Goal: Task Accomplishment & Management: Use online tool/utility

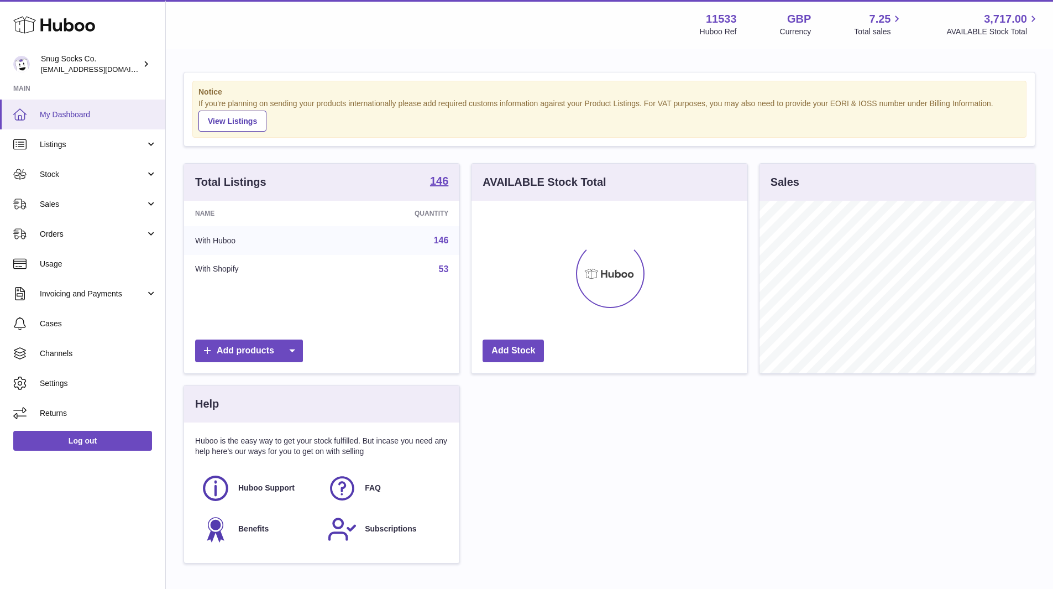
scroll to position [172, 276]
click at [80, 208] on span "Sales" at bounding box center [93, 204] width 106 height 11
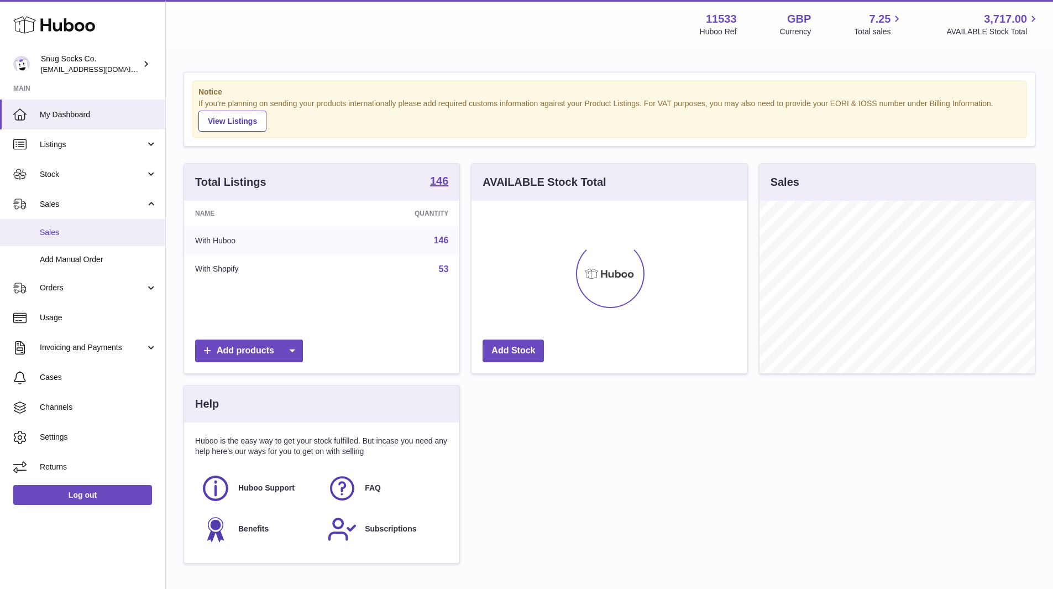
click at [71, 234] on span "Sales" at bounding box center [98, 232] width 117 height 11
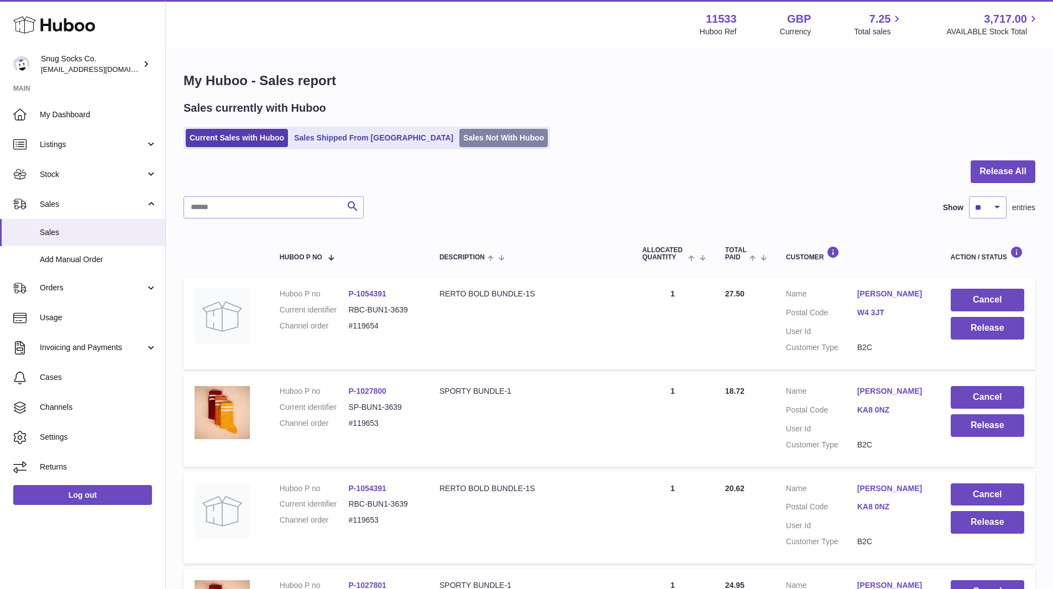
click at [459, 140] on link "Sales Not With Huboo" at bounding box center [503, 138] width 88 height 18
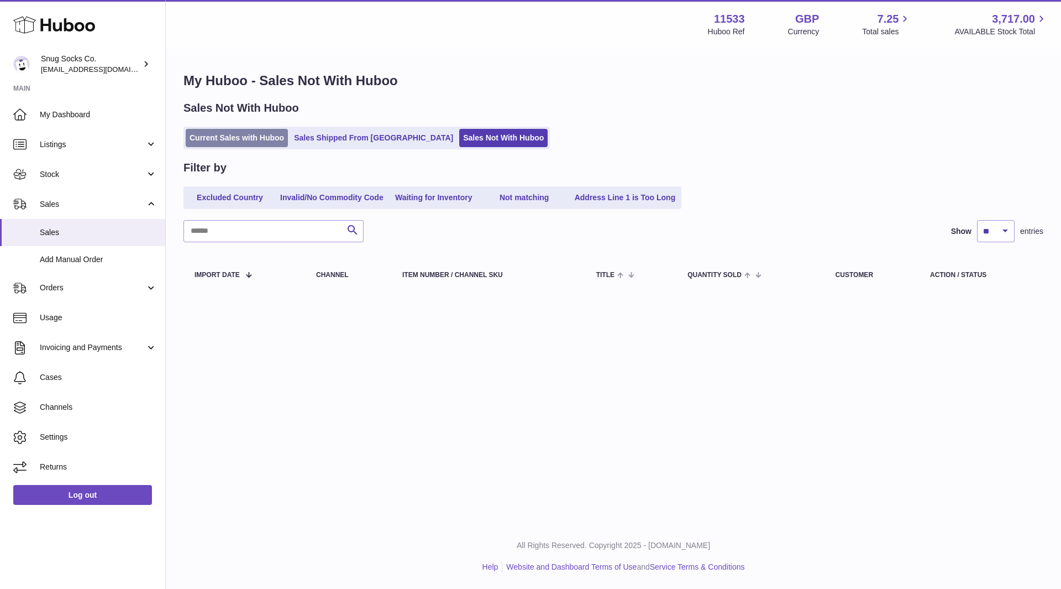
click at [227, 137] on link "Current Sales with Huboo" at bounding box center [237, 138] width 102 height 18
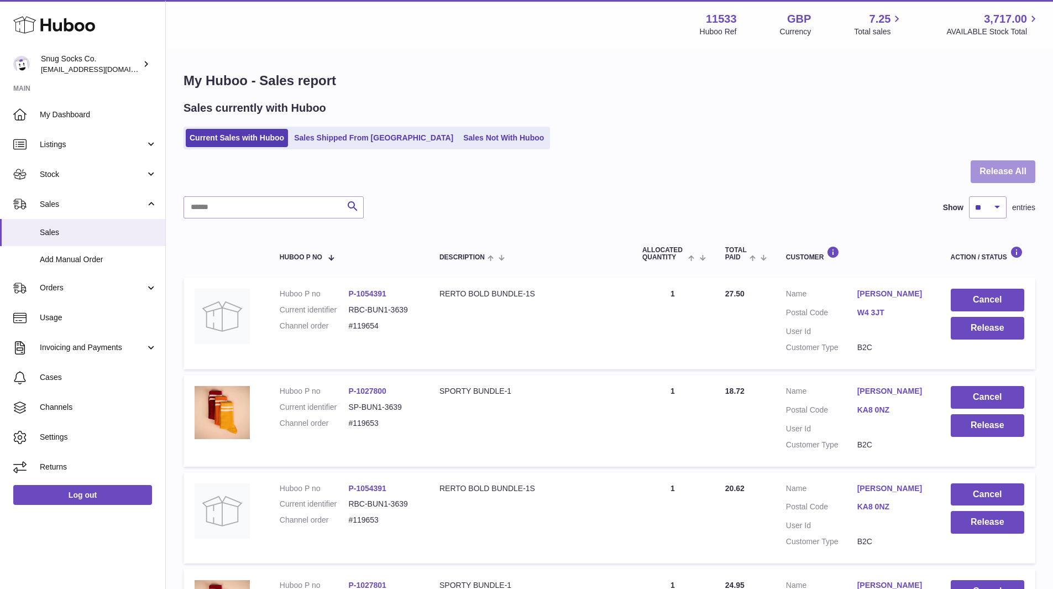
click at [1008, 170] on button "Release All" at bounding box center [1003, 171] width 65 height 23
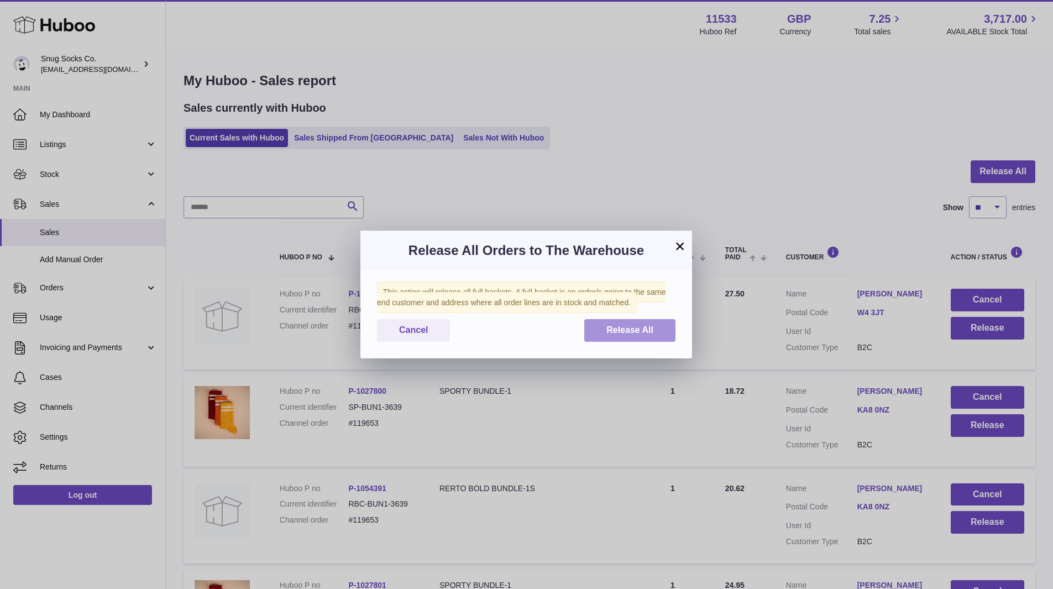
click at [629, 331] on span "Release All" at bounding box center [629, 329] width 47 height 9
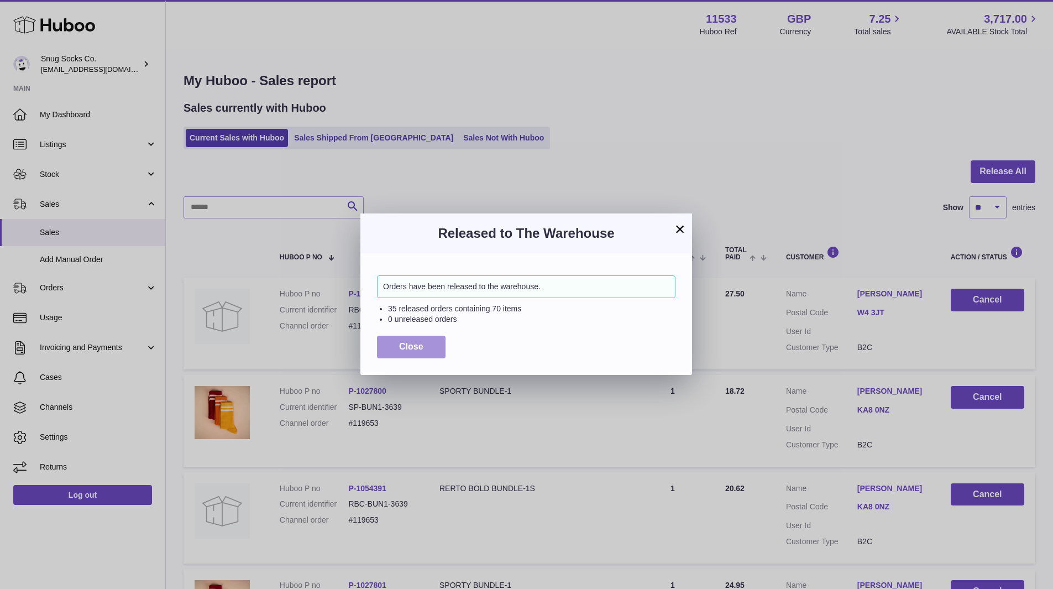
click at [426, 346] on button "Close" at bounding box center [411, 346] width 69 height 23
